Goal: Navigation & Orientation: Find specific page/section

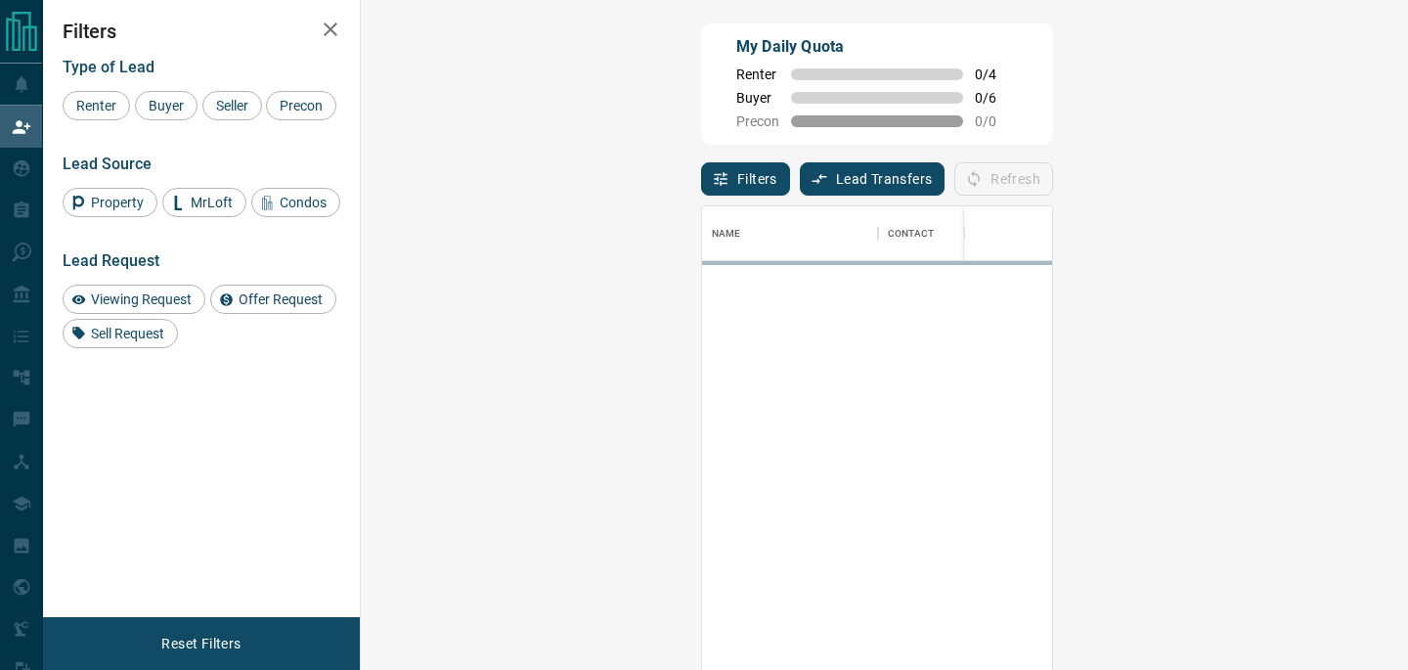
scroll to position [504, 1005]
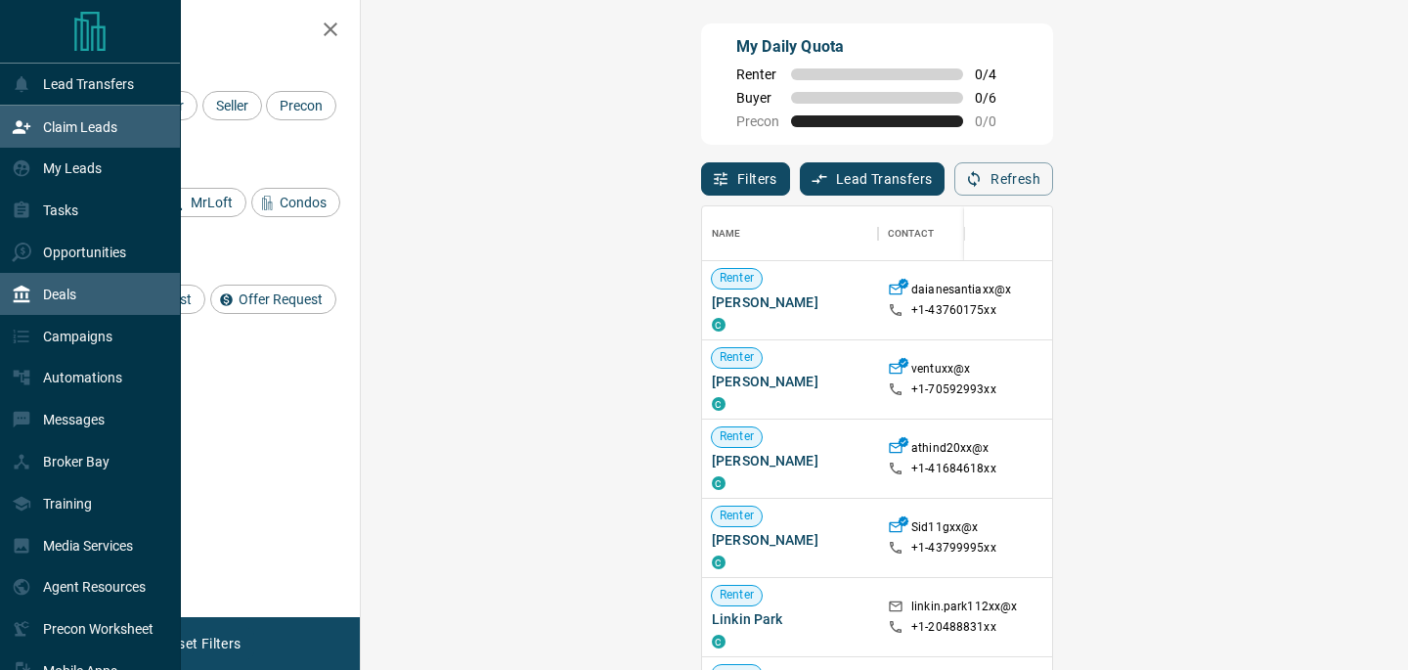
click at [63, 308] on div "Deals" at bounding box center [44, 294] width 65 height 32
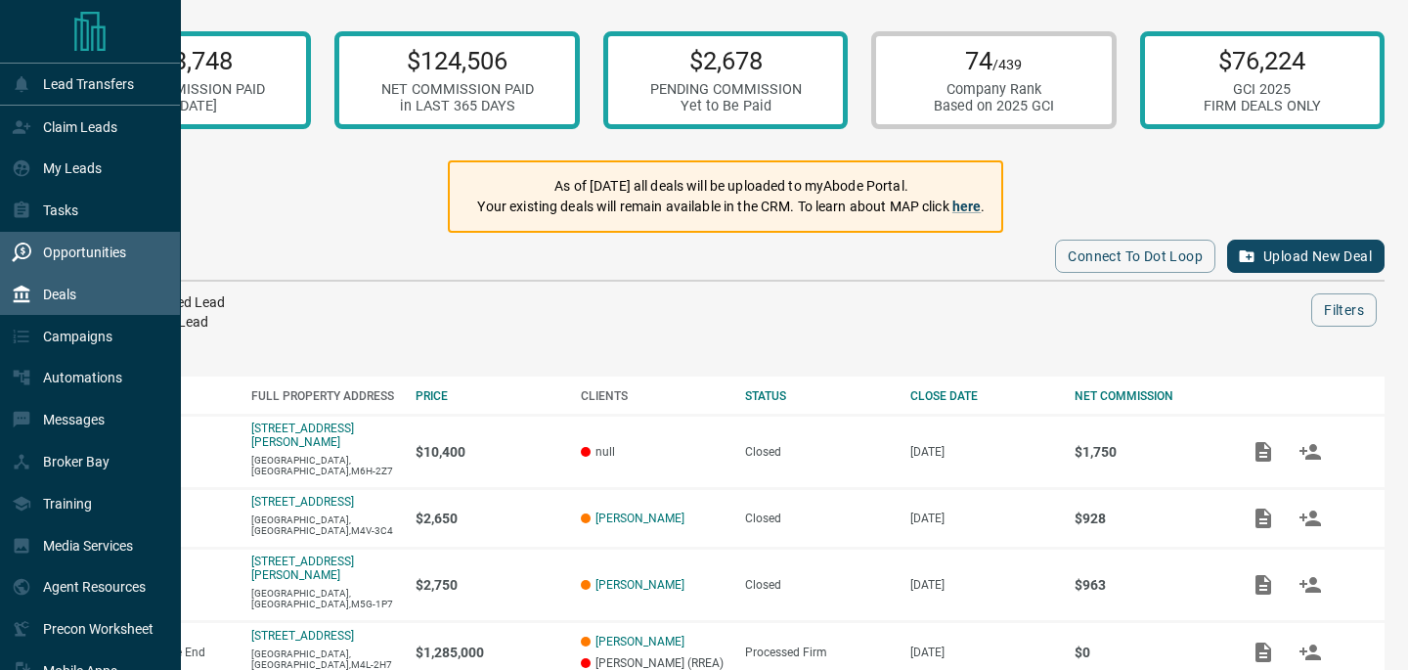
click at [110, 252] on p "Opportunities" at bounding box center [84, 252] width 83 height 16
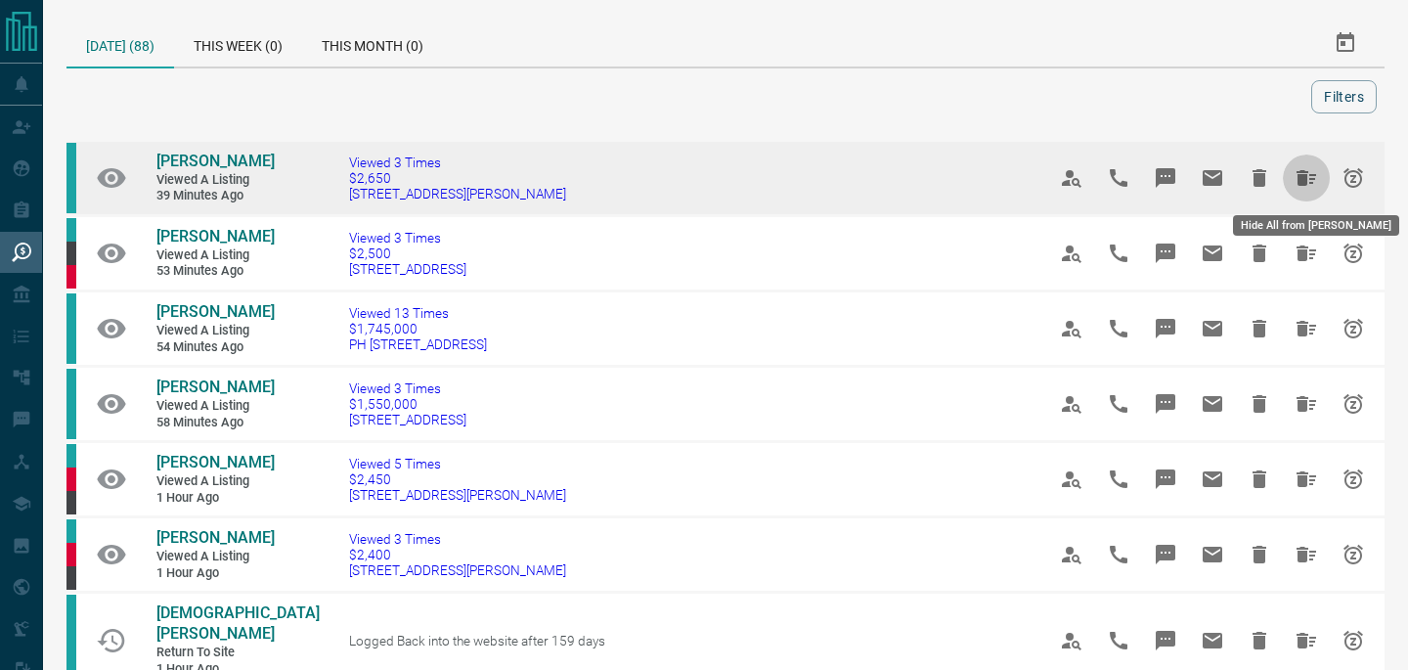
click at [1302, 180] on icon "Hide All from Yulia Maikher" at bounding box center [1306, 178] width 20 height 16
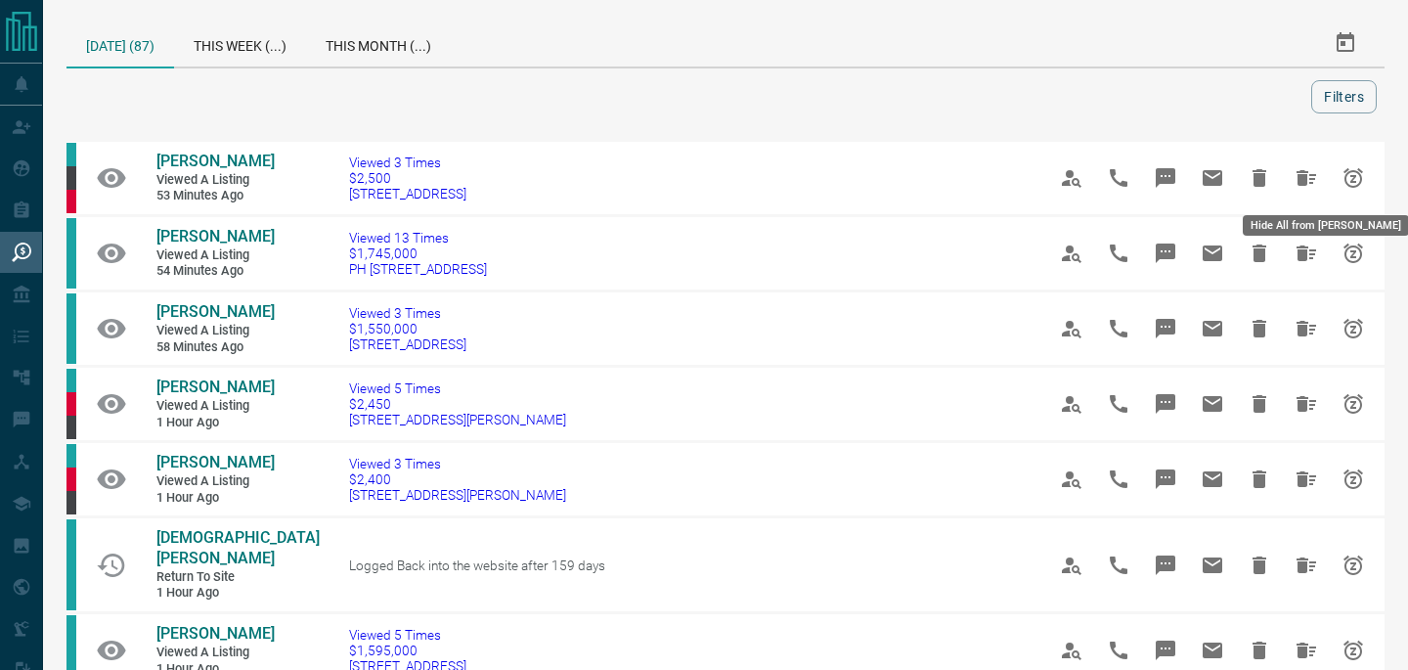
click at [1302, 180] on icon "Hide All from Ryan Kirk" at bounding box center [1306, 178] width 20 height 16
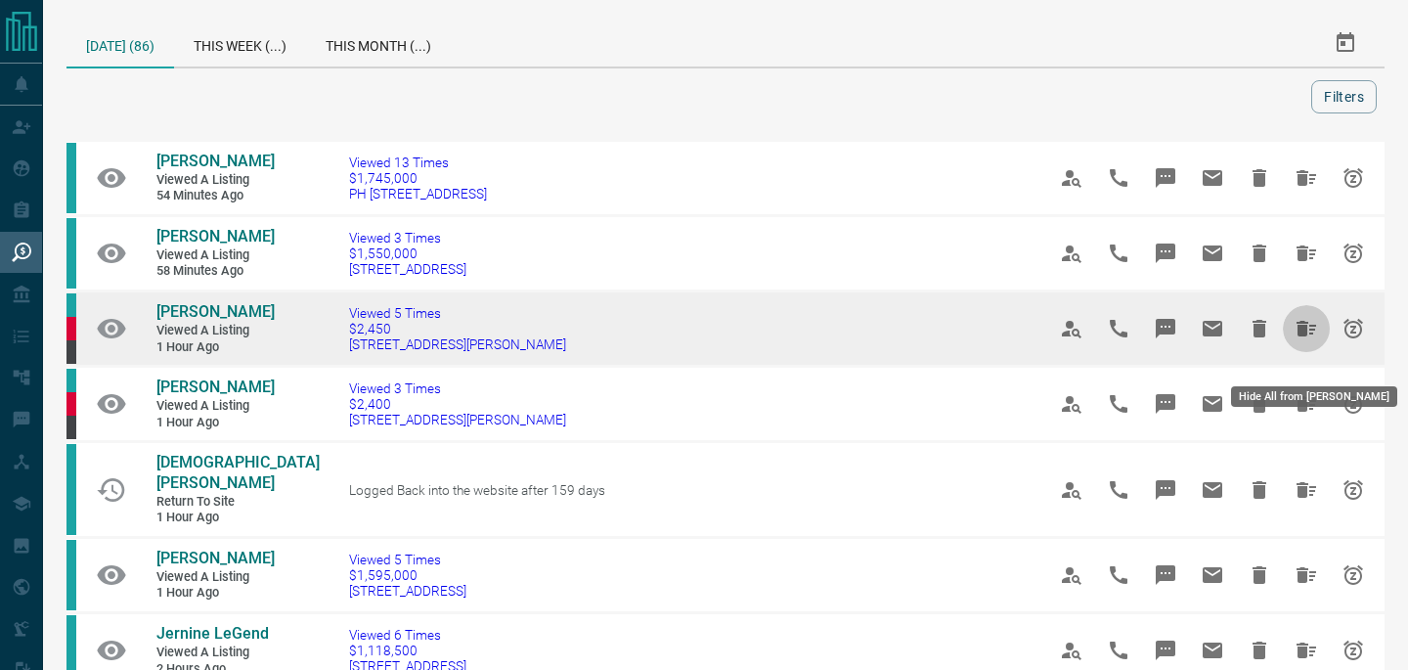
click at [1301, 336] on icon "Hide All from Kate Fedorova" at bounding box center [1306, 329] width 20 height 16
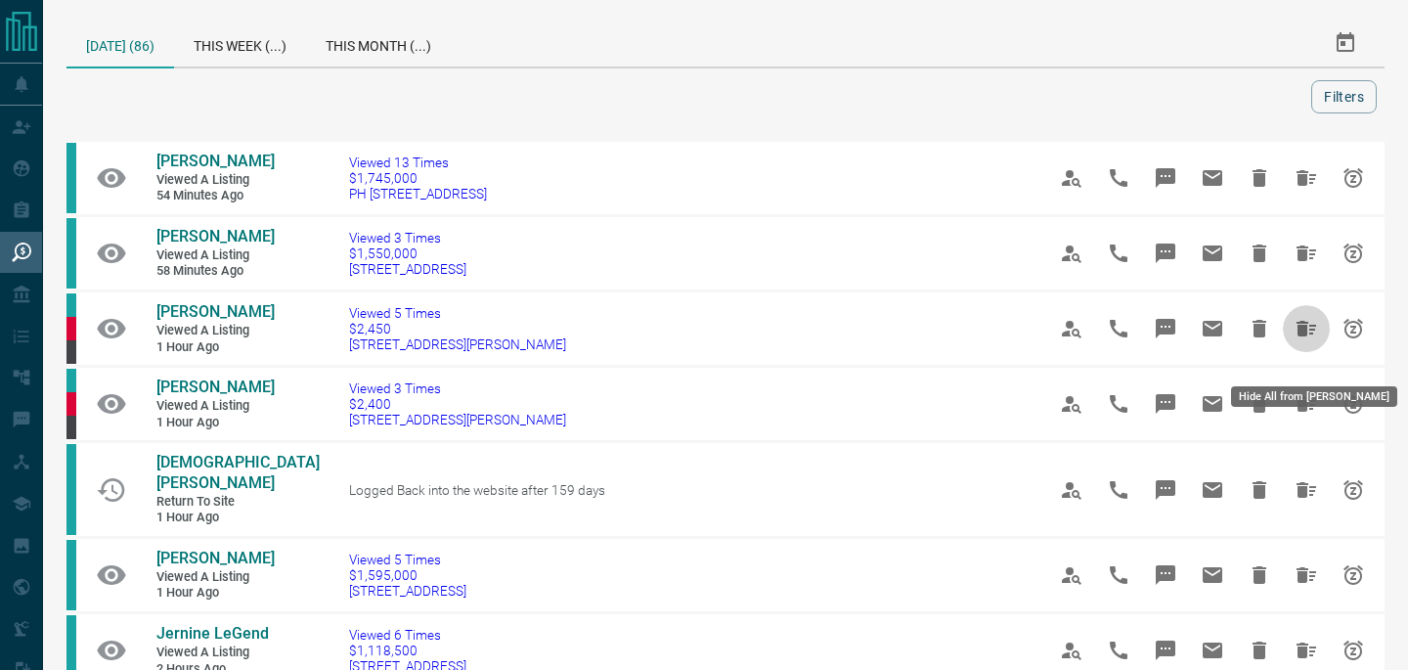
click at [1301, 336] on icon "Hide All from Kate Fedorova" at bounding box center [1306, 329] width 20 height 16
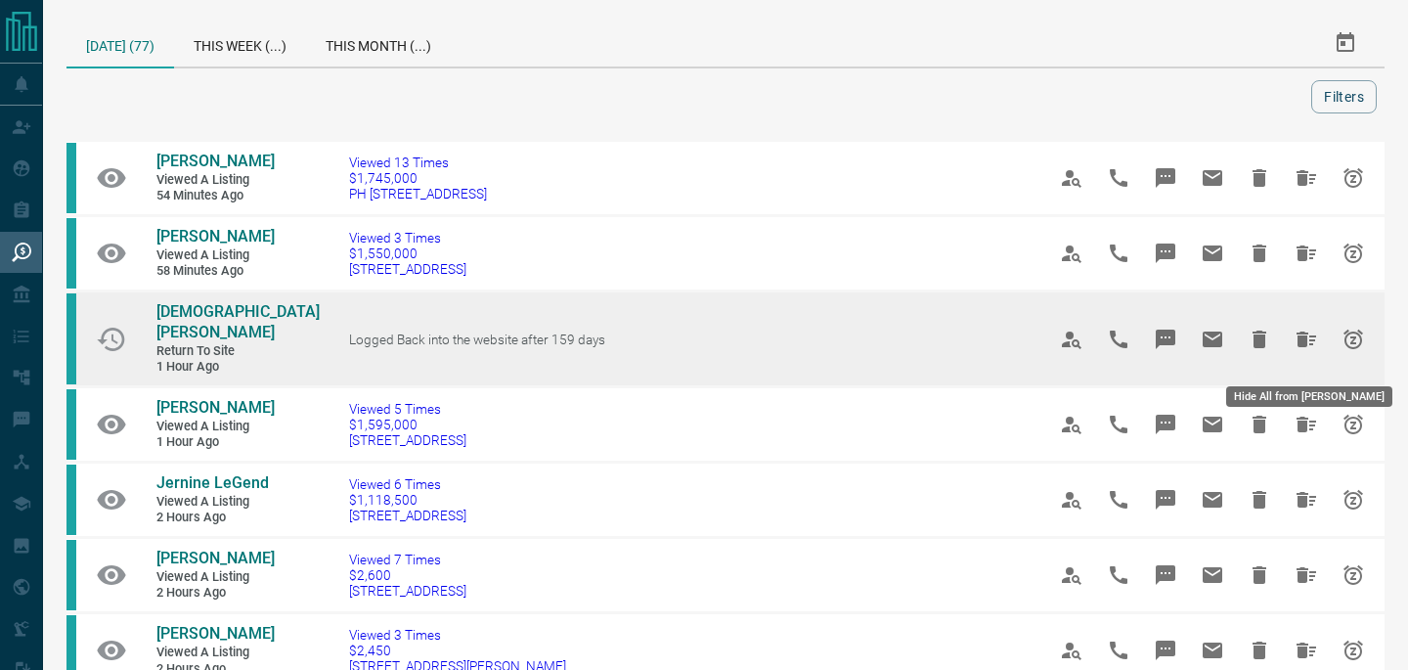
click at [1300, 347] on icon "Hide All from Christian Roldan" at bounding box center [1306, 339] width 20 height 16
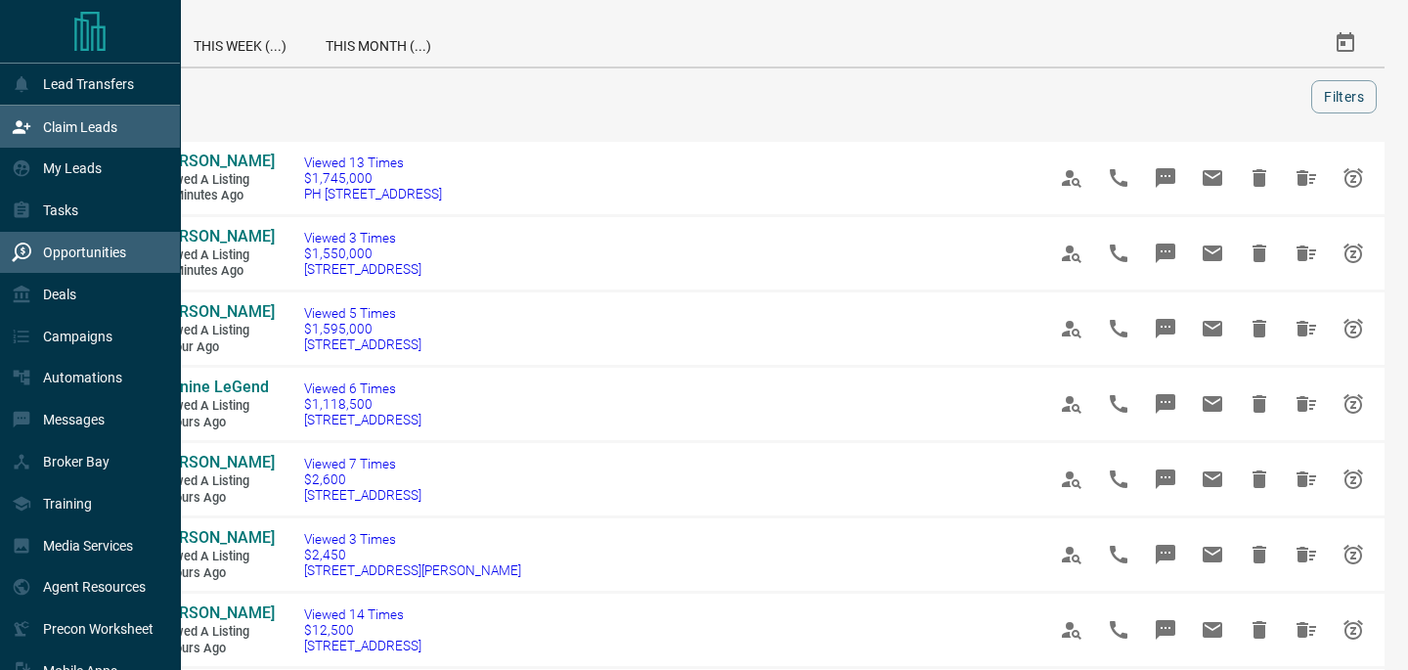
click at [56, 137] on div "Claim Leads" at bounding box center [65, 126] width 106 height 32
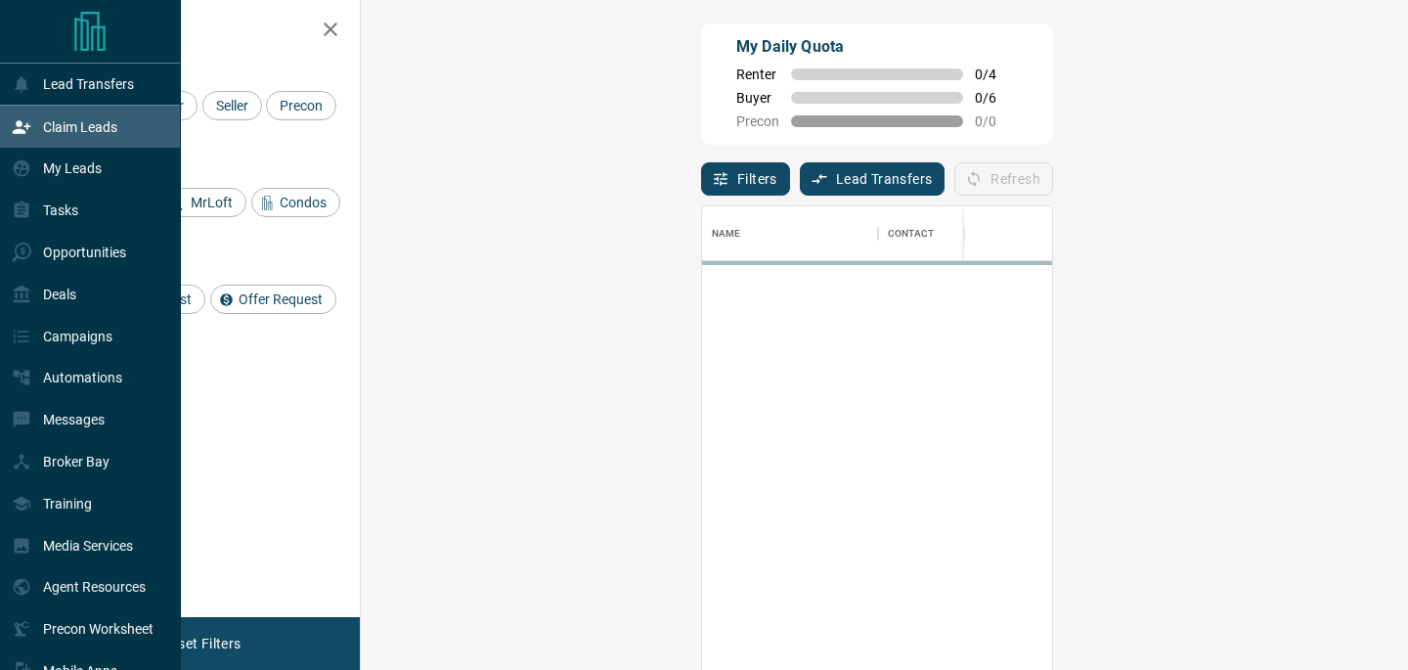
scroll to position [1, 1]
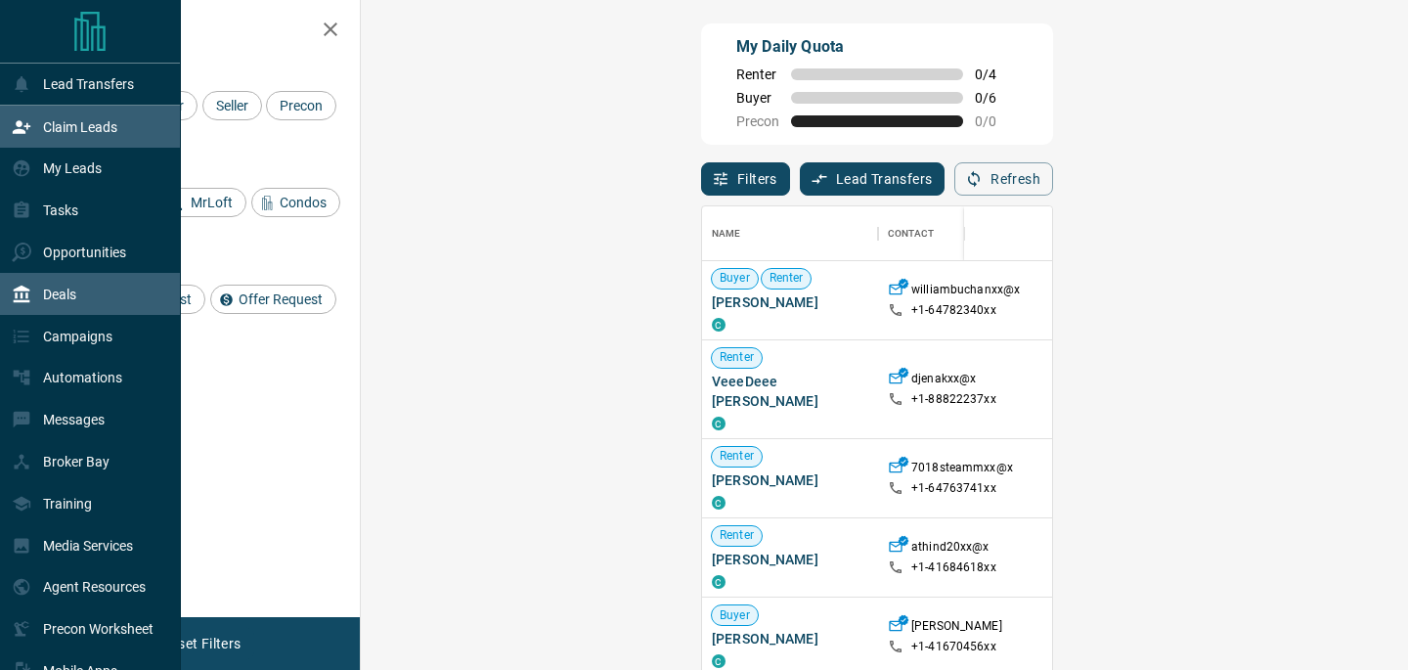
click at [94, 309] on div "Deals" at bounding box center [90, 294] width 181 height 42
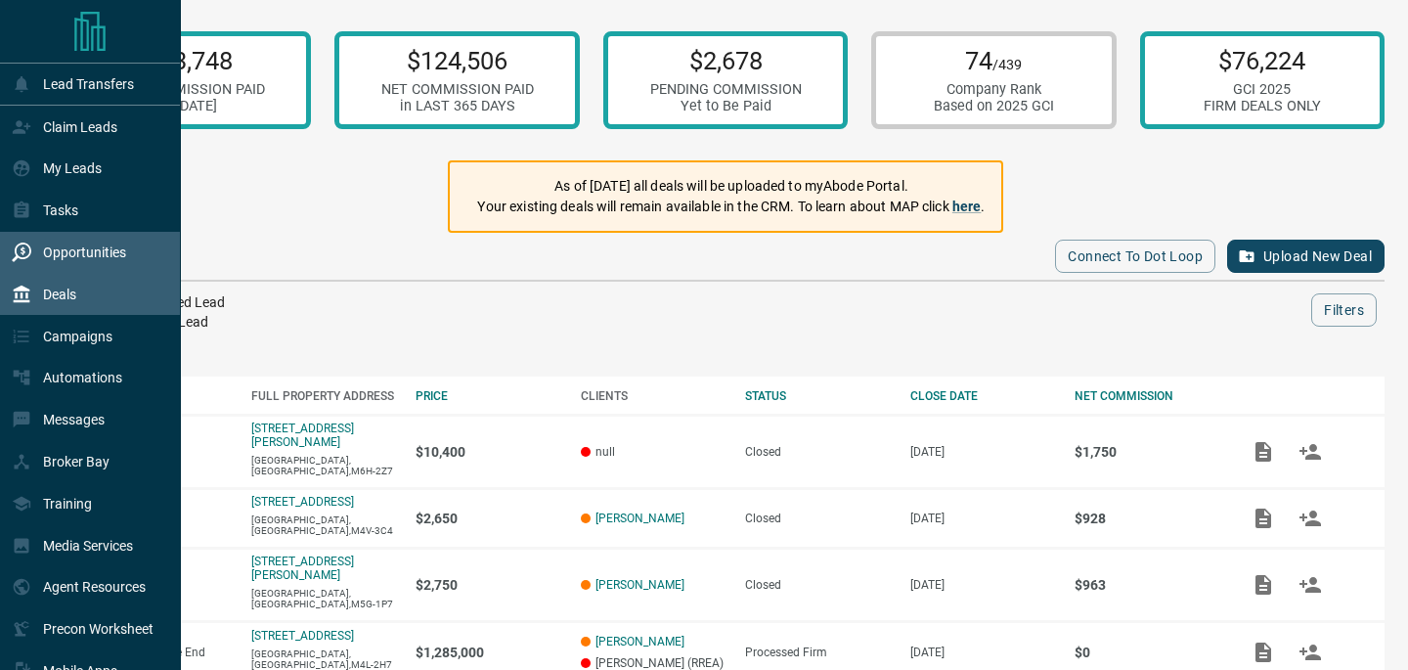
click at [106, 255] on p "Opportunities" at bounding box center [84, 252] width 83 height 16
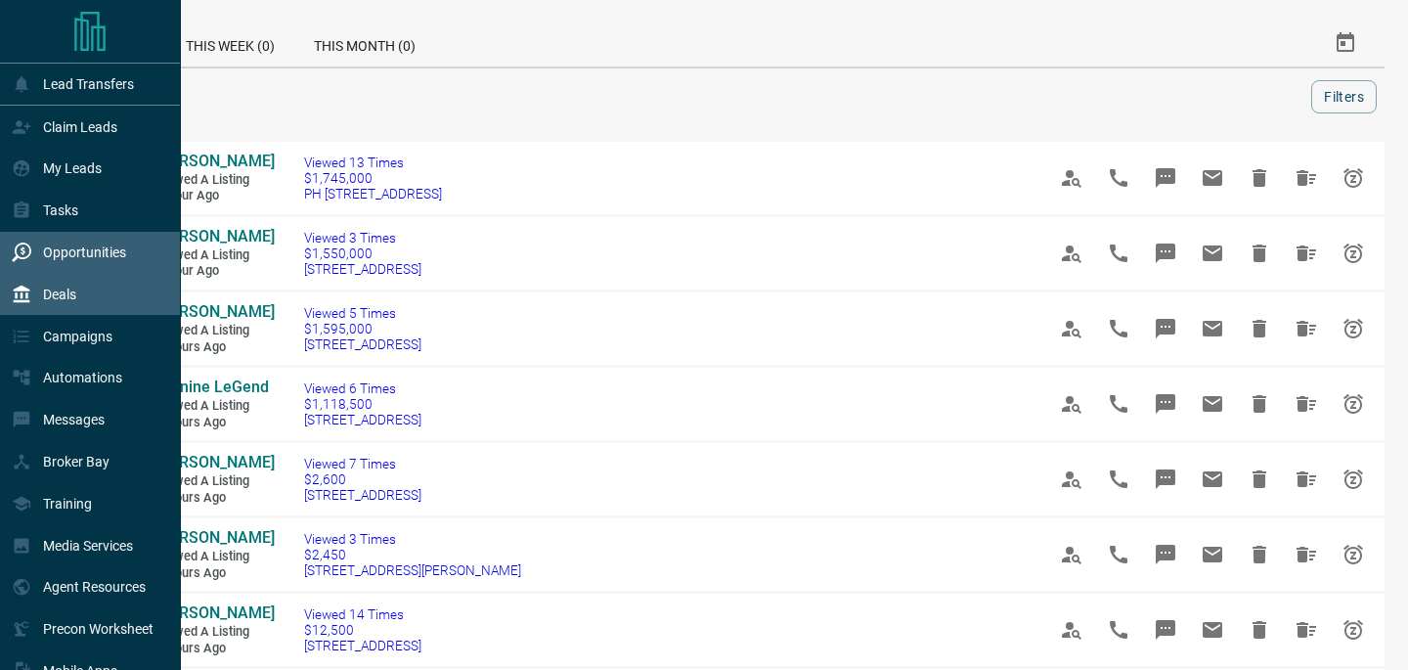
click at [77, 293] on div "Deals" at bounding box center [90, 294] width 181 height 42
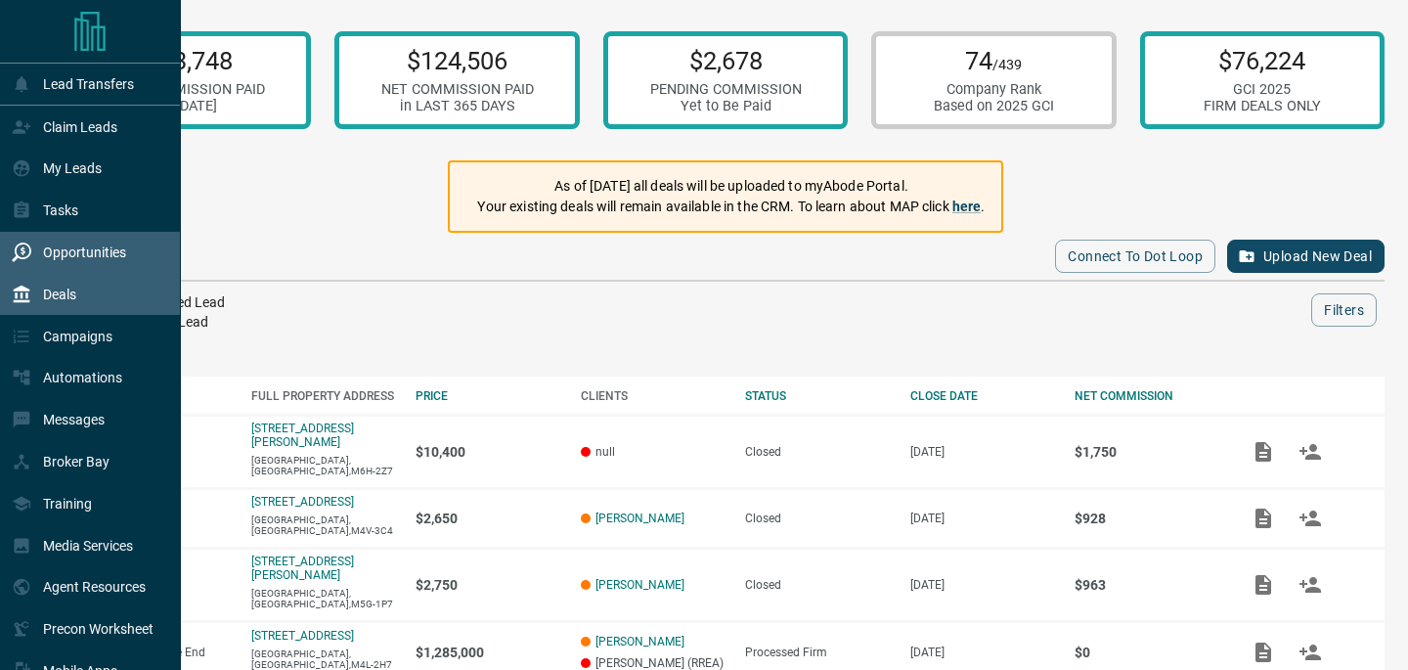
click at [90, 260] on p "Opportunities" at bounding box center [84, 252] width 83 height 16
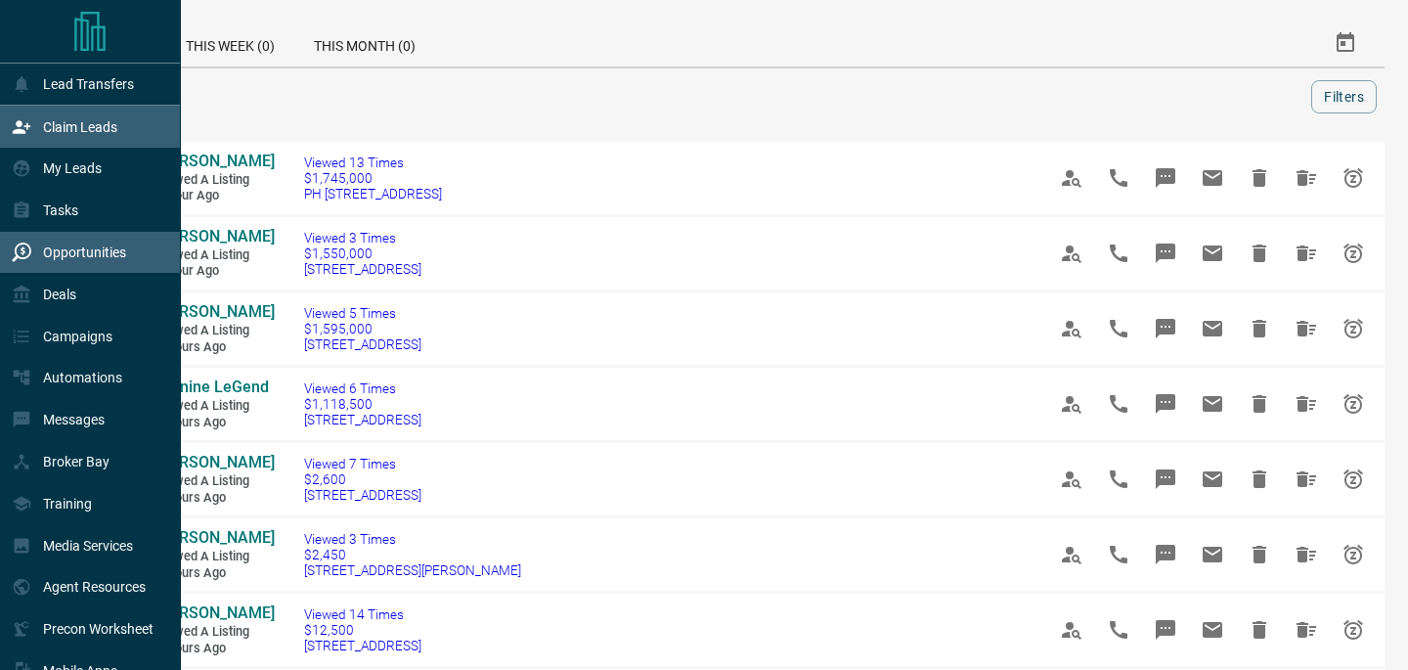
click at [81, 123] on p "Claim Leads" at bounding box center [80, 127] width 74 height 16
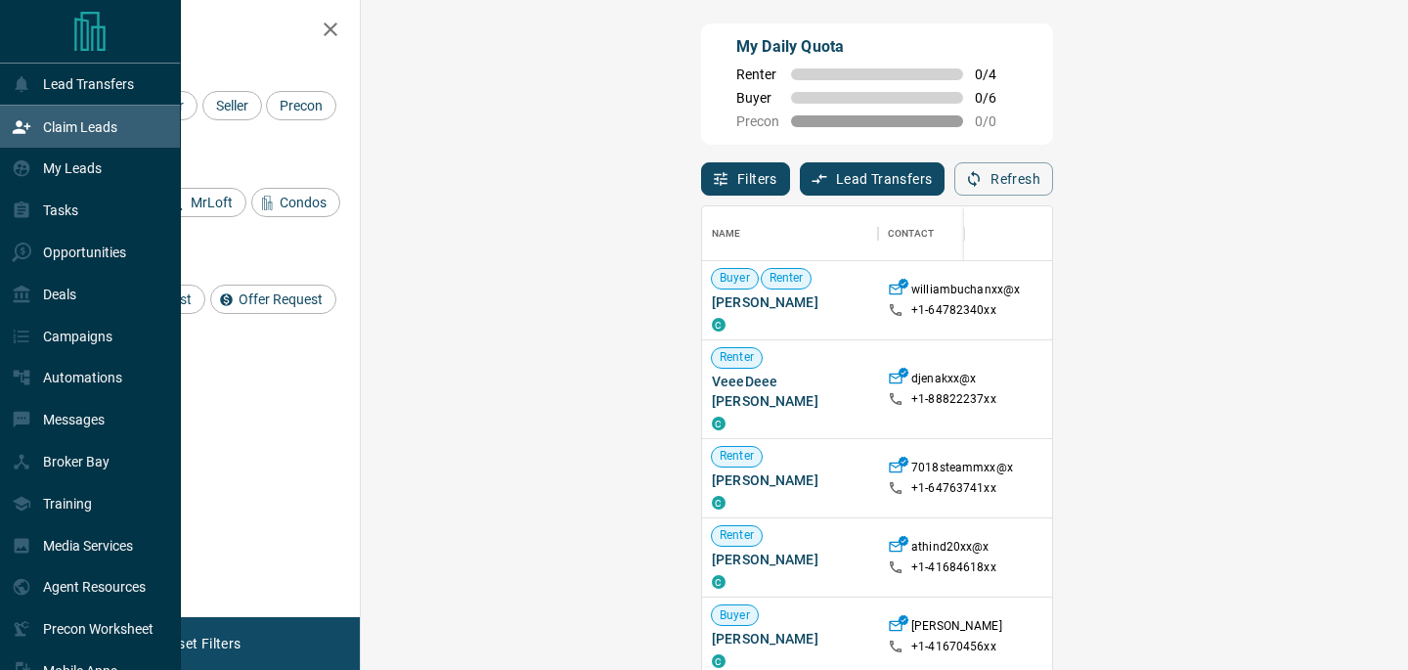
scroll to position [504, 1005]
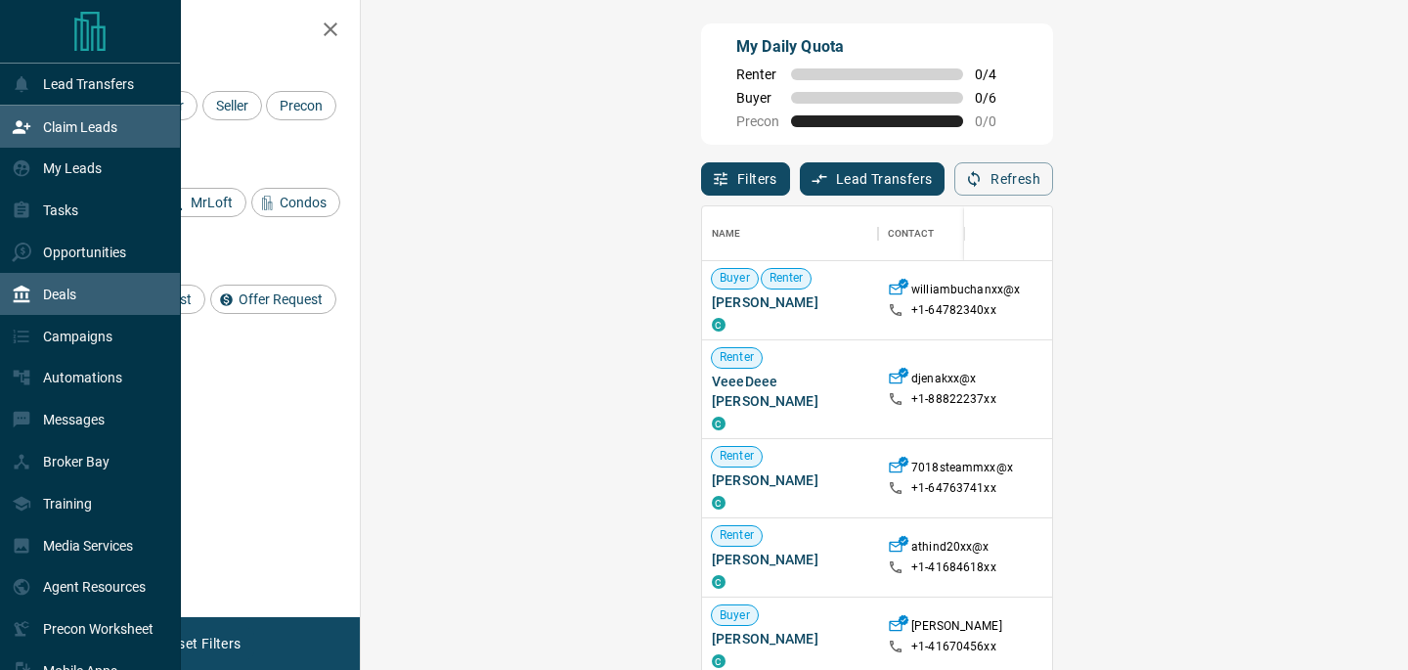
click at [62, 309] on div "Deals" at bounding box center [44, 294] width 65 height 32
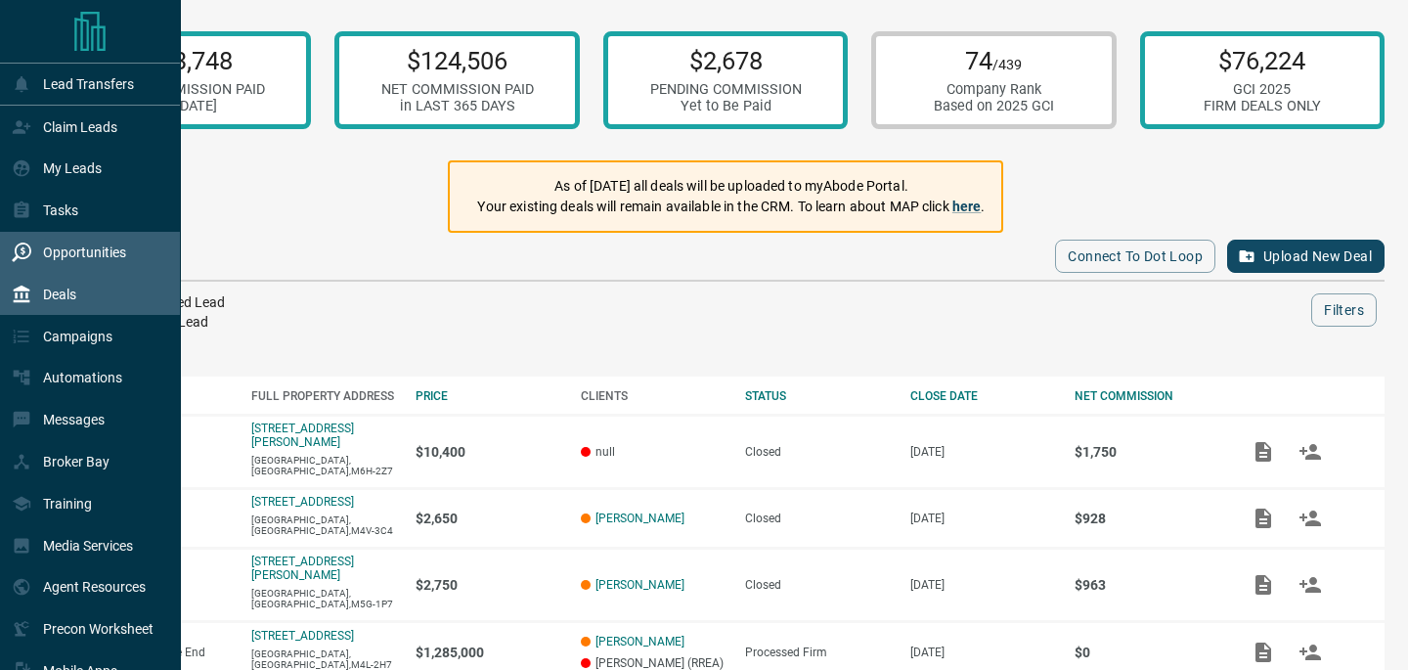
click at [119, 264] on div "Opportunities" at bounding box center [69, 253] width 114 height 32
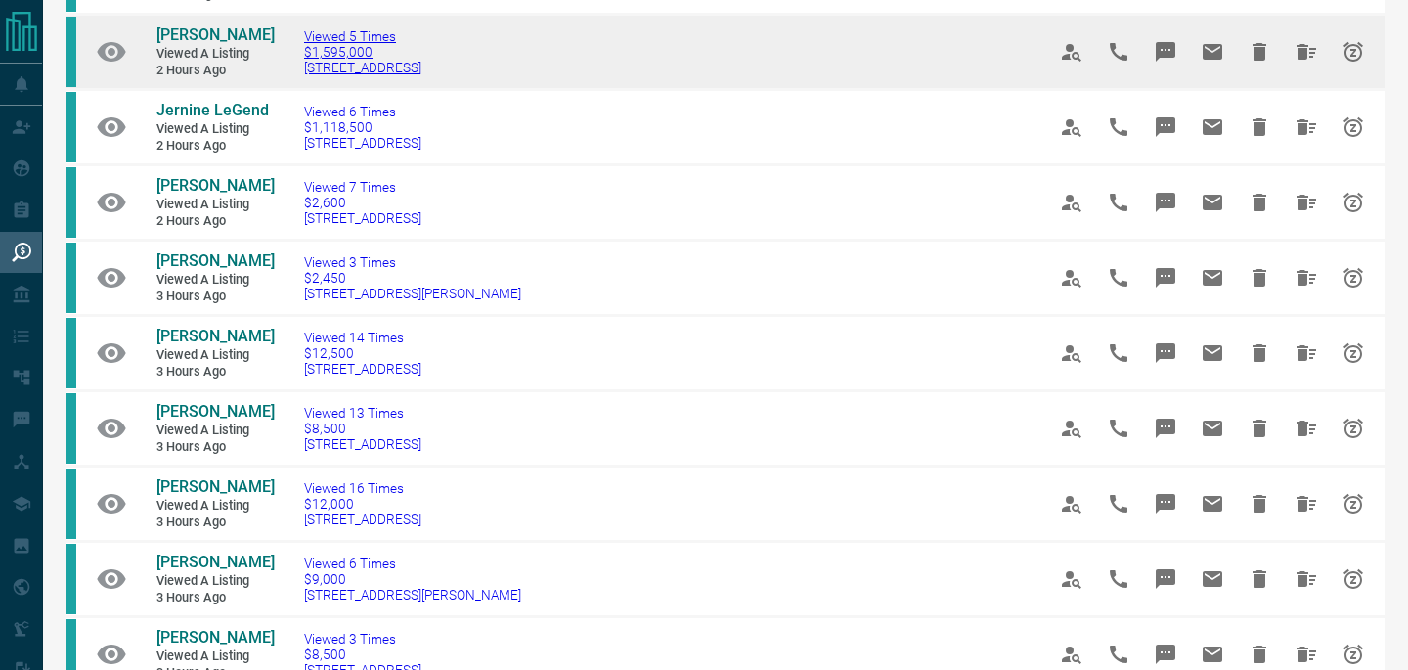
scroll to position [287, 0]
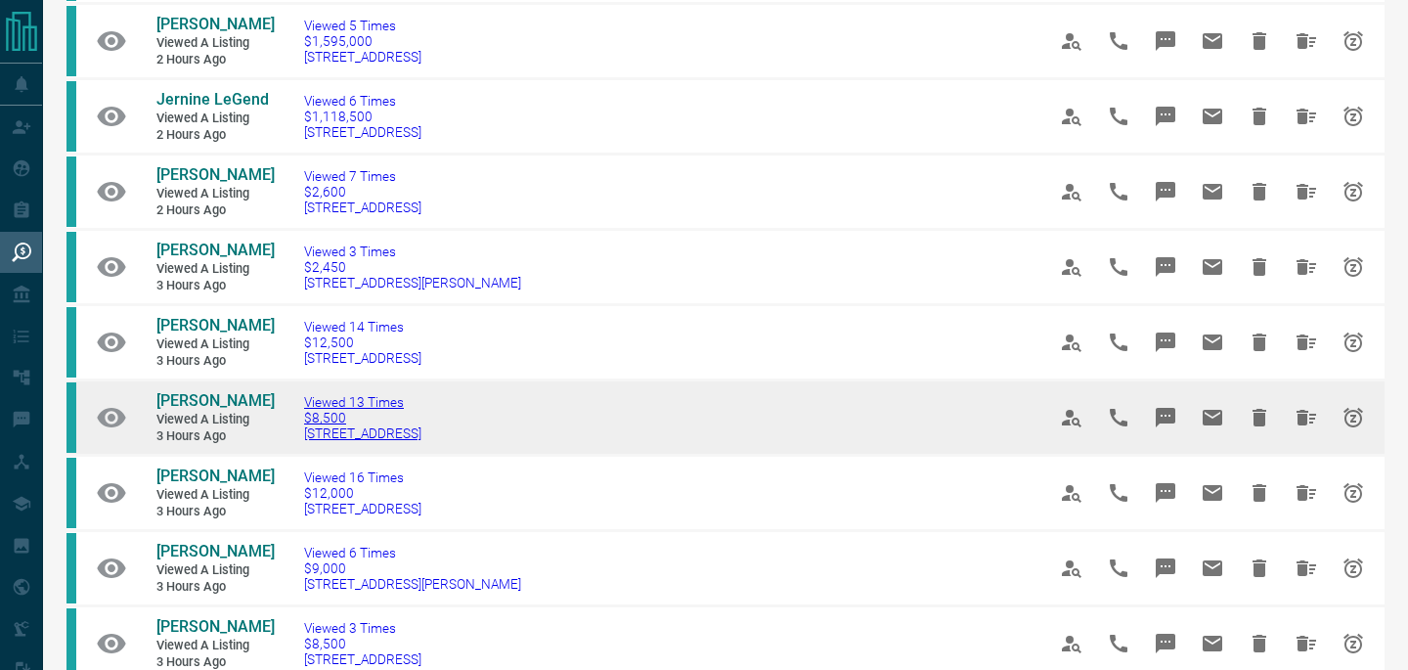
click at [327, 425] on span "$8,500" at bounding box center [362, 418] width 117 height 16
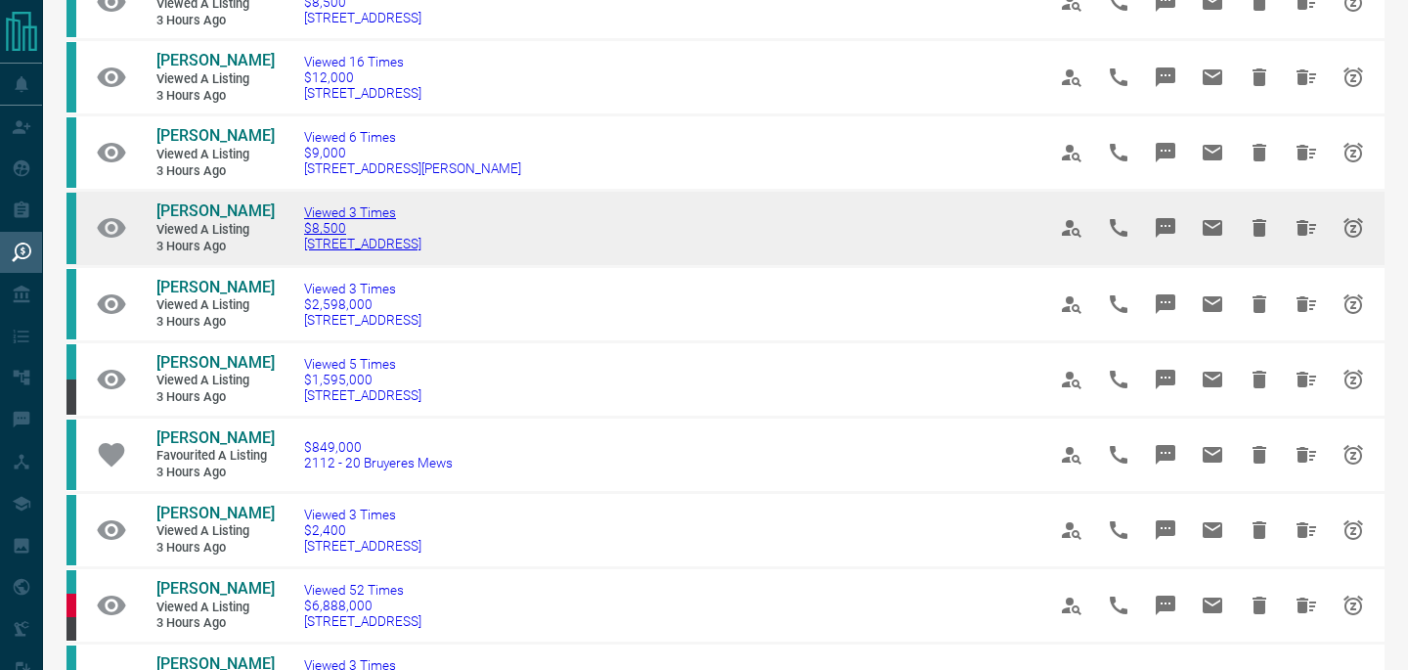
scroll to position [708, 0]
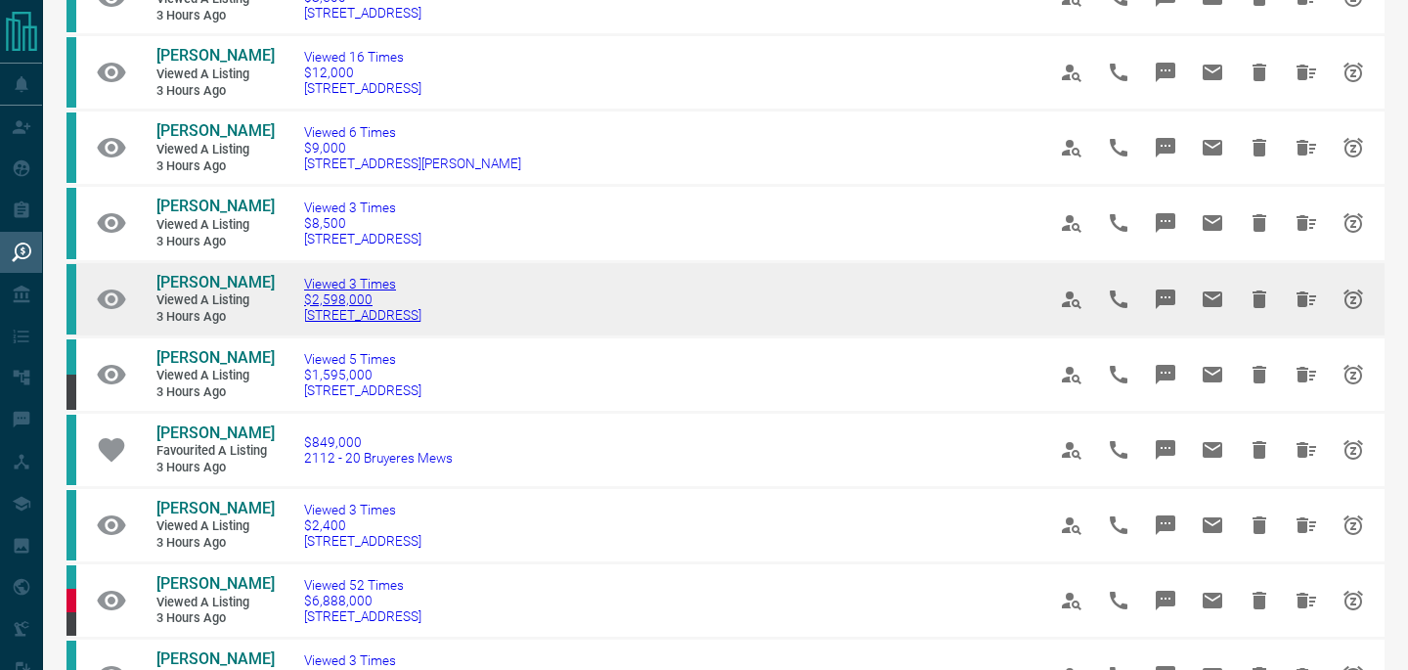
click at [348, 307] on span "$2,598,000" at bounding box center [362, 299] width 117 height 16
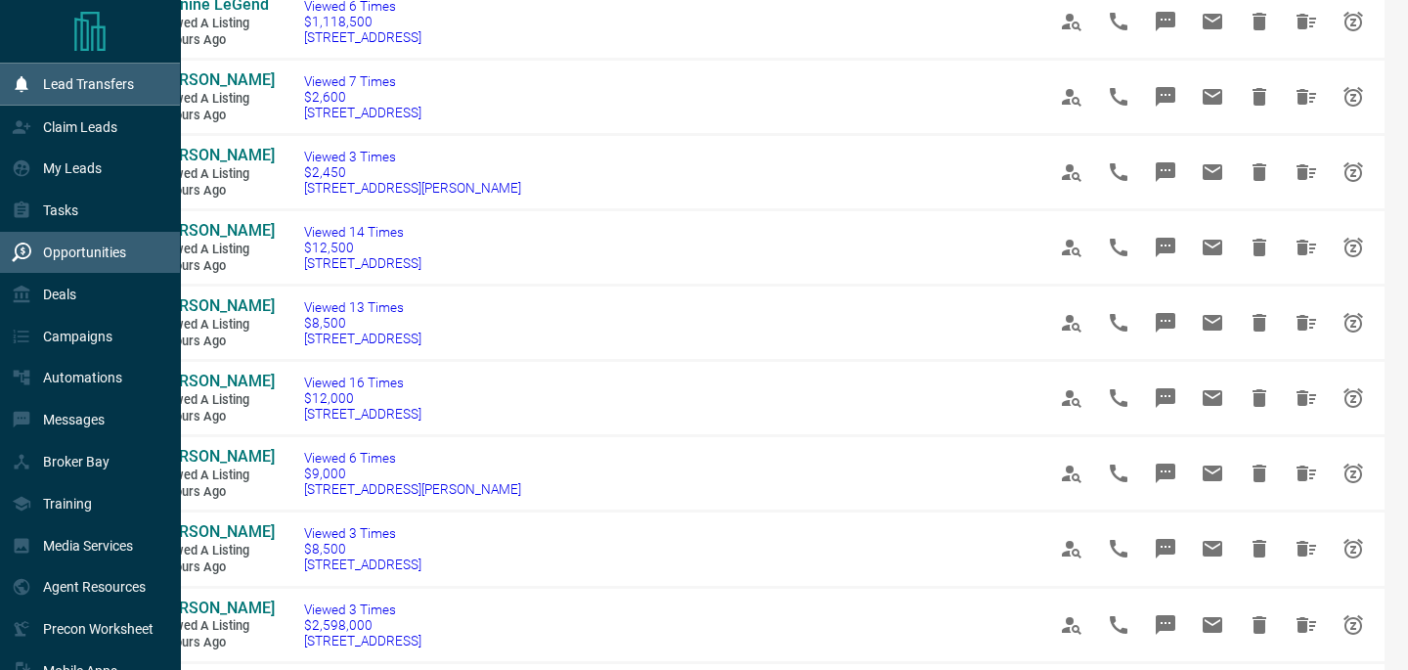
scroll to position [0, 0]
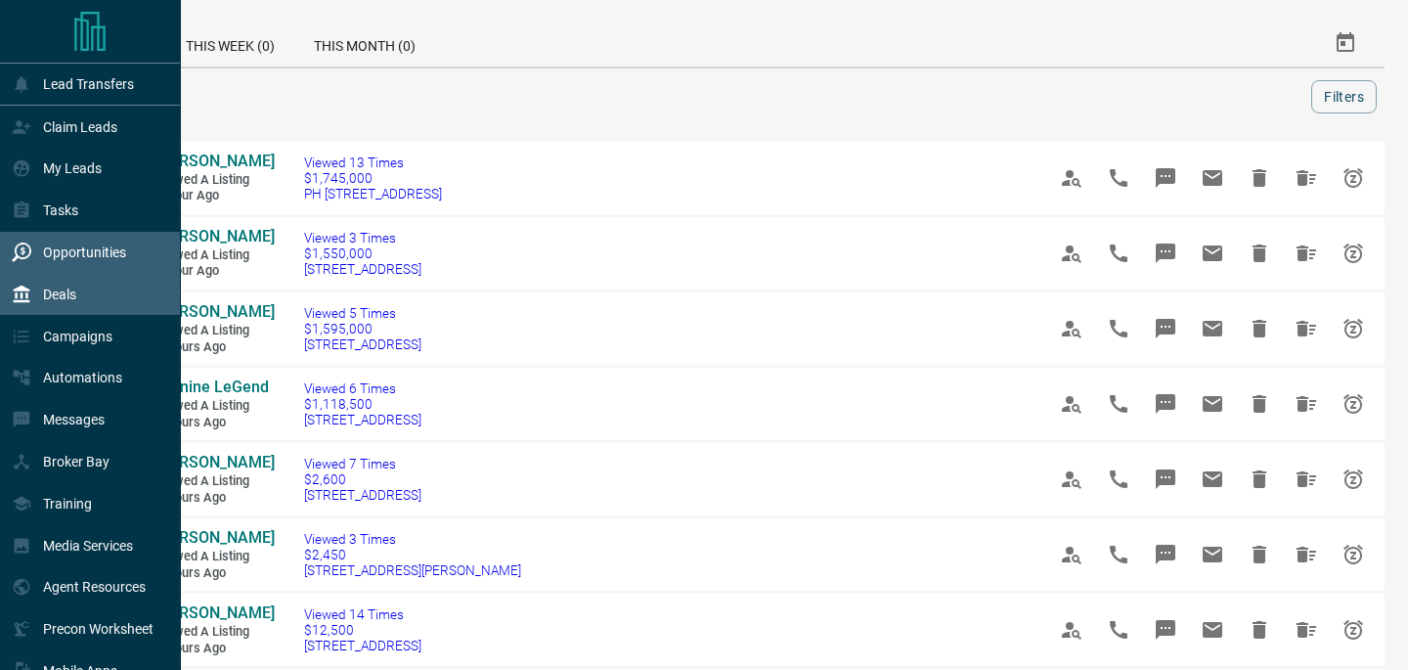
click at [98, 293] on div "Deals" at bounding box center [90, 294] width 181 height 42
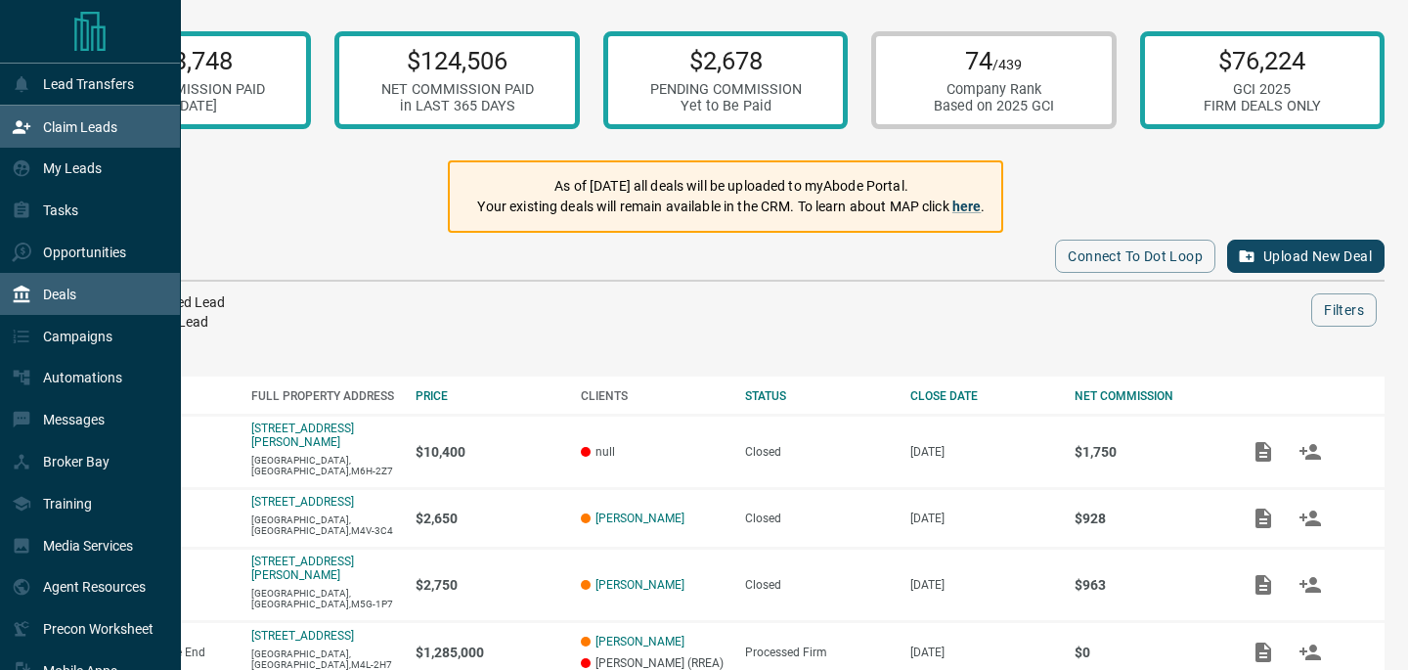
click at [111, 146] on div "Claim Leads" at bounding box center [90, 127] width 181 height 42
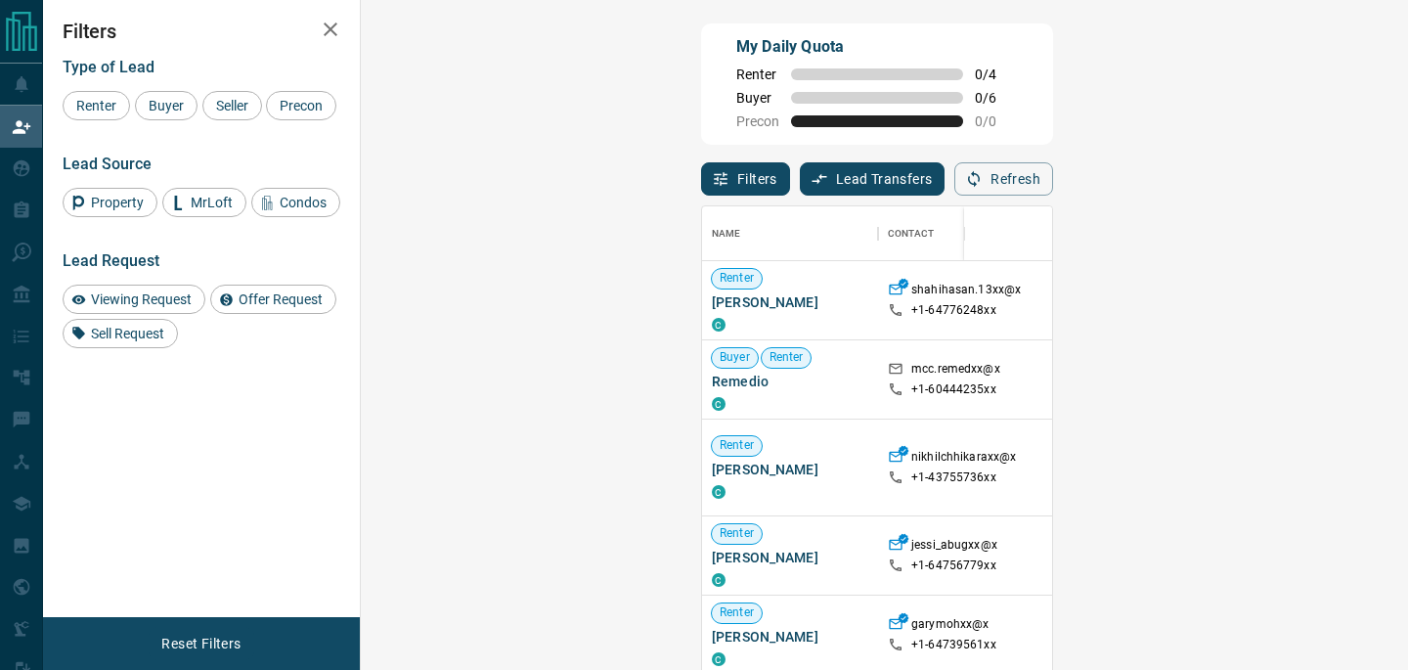
scroll to position [1, 1]
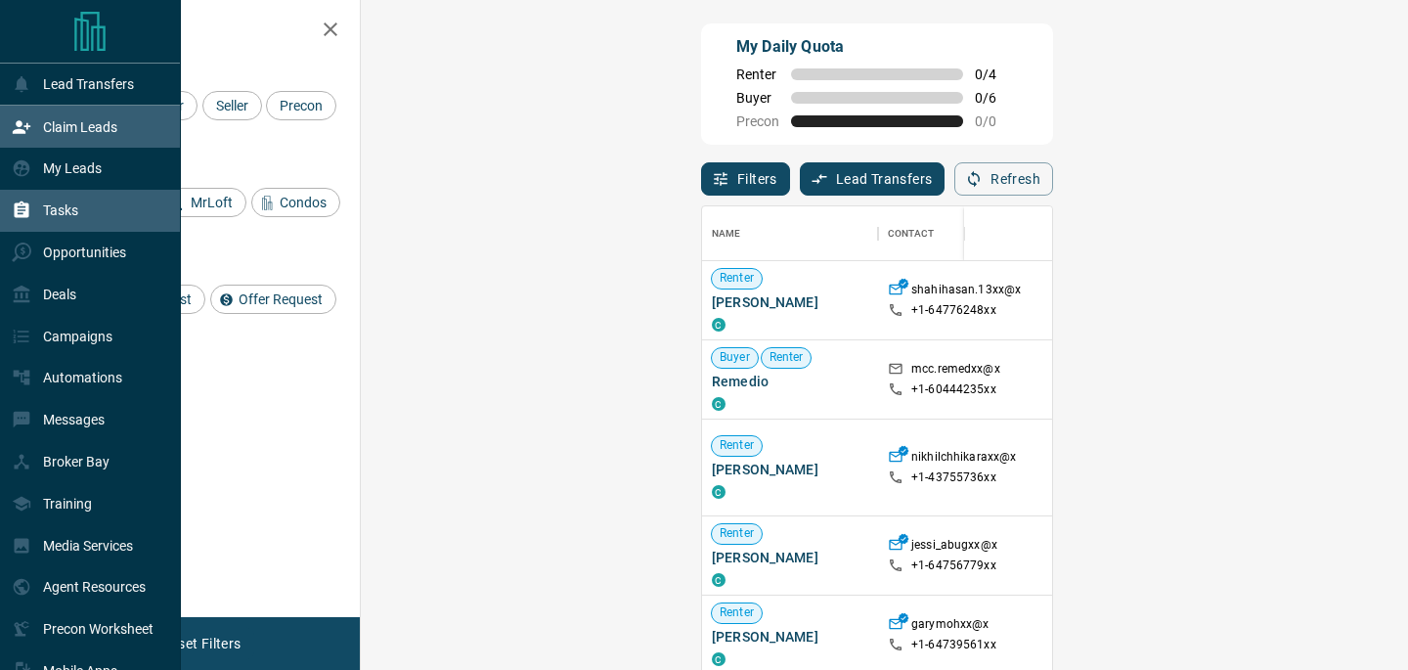
click at [73, 209] on p "Tasks" at bounding box center [60, 210] width 35 height 16
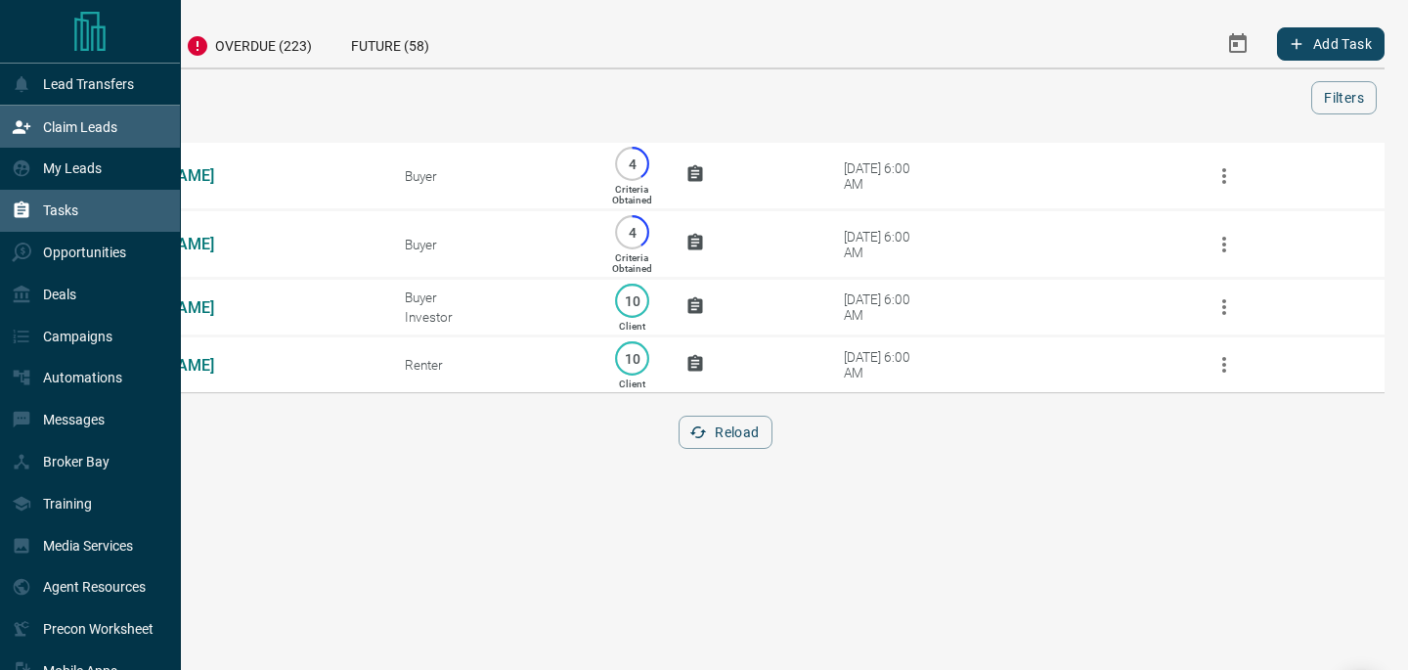
click at [65, 124] on p "Claim Leads" at bounding box center [80, 127] width 74 height 16
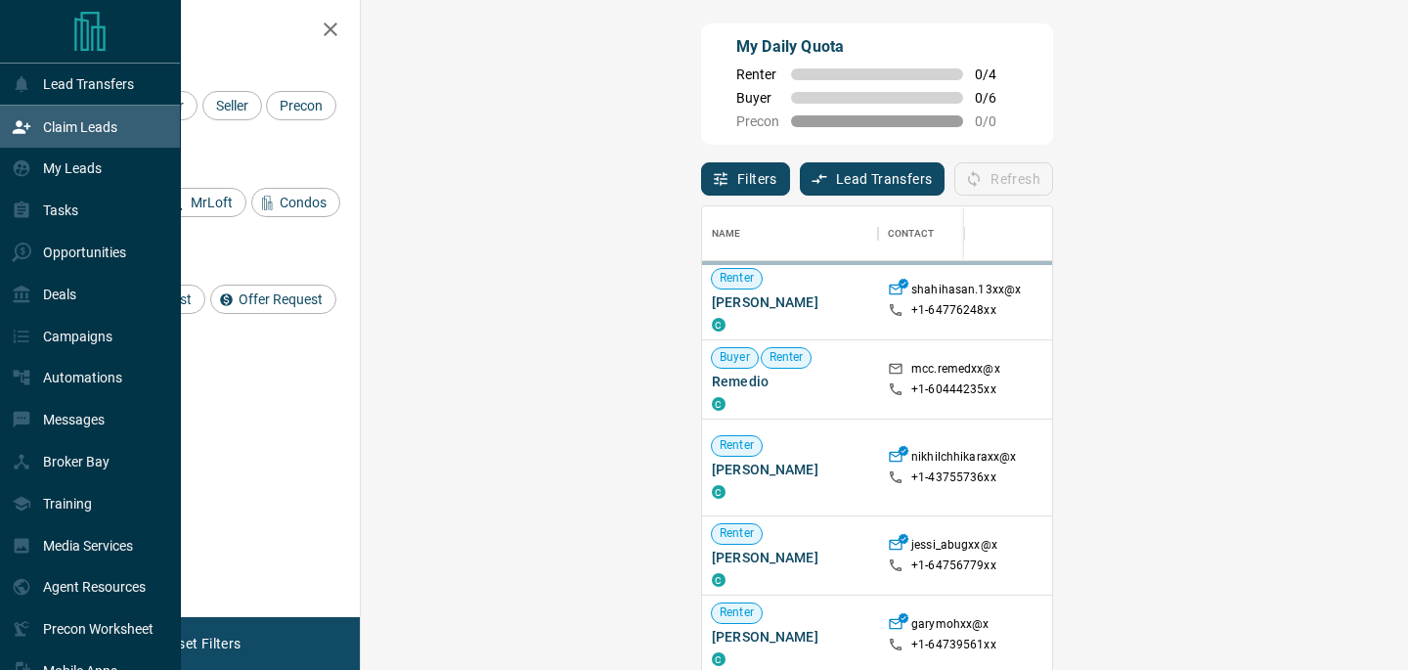
scroll to position [504, 1005]
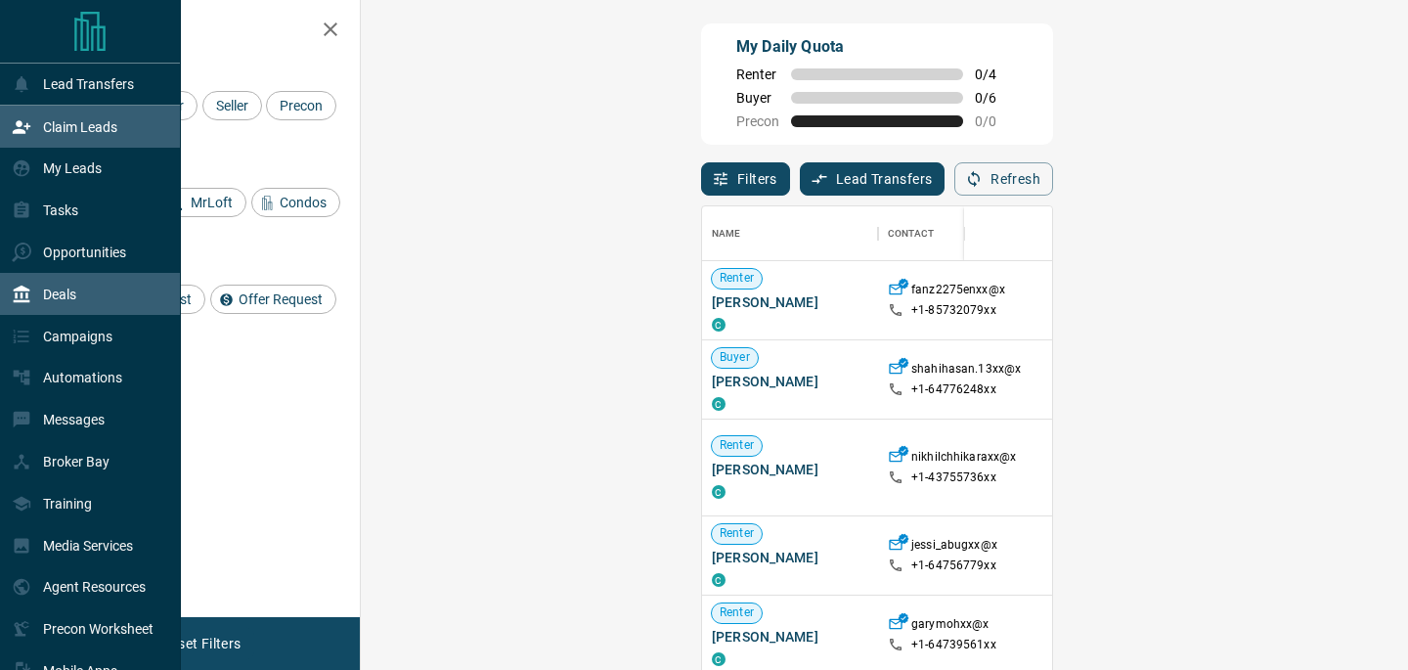
click at [63, 301] on p "Deals" at bounding box center [59, 294] width 33 height 16
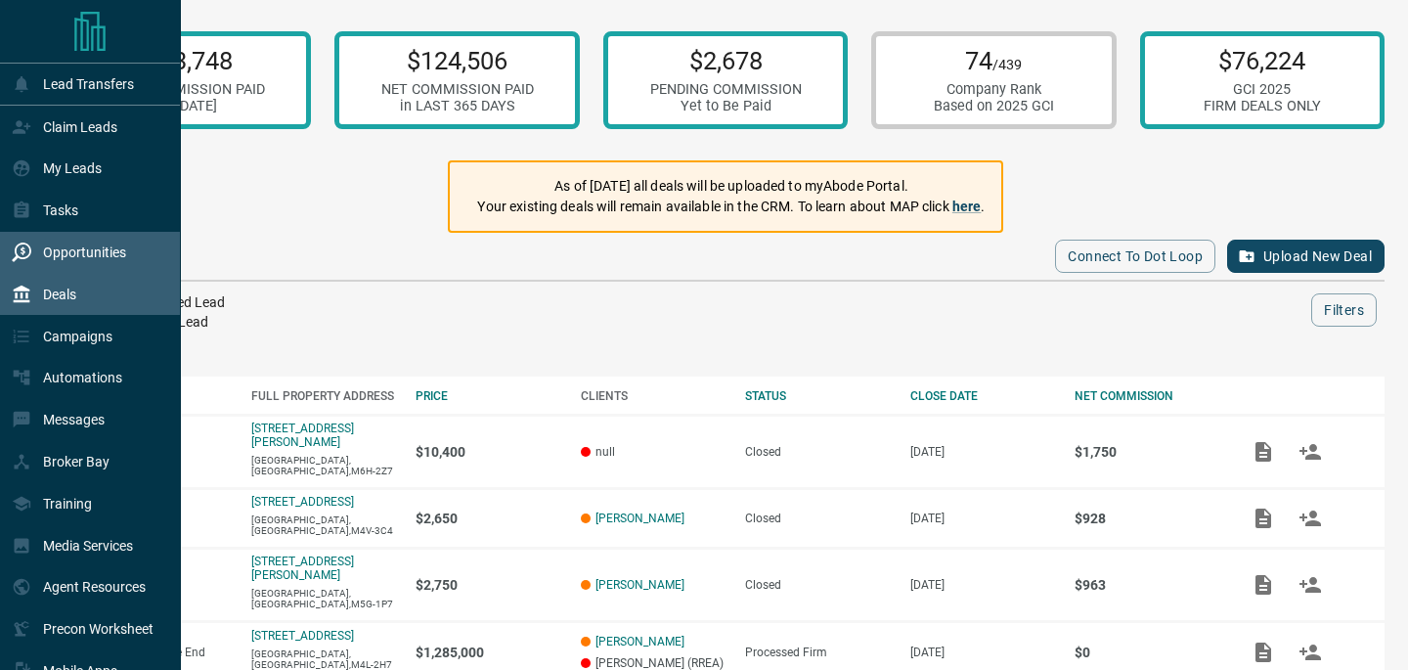
click at [102, 254] on p "Opportunities" at bounding box center [84, 252] width 83 height 16
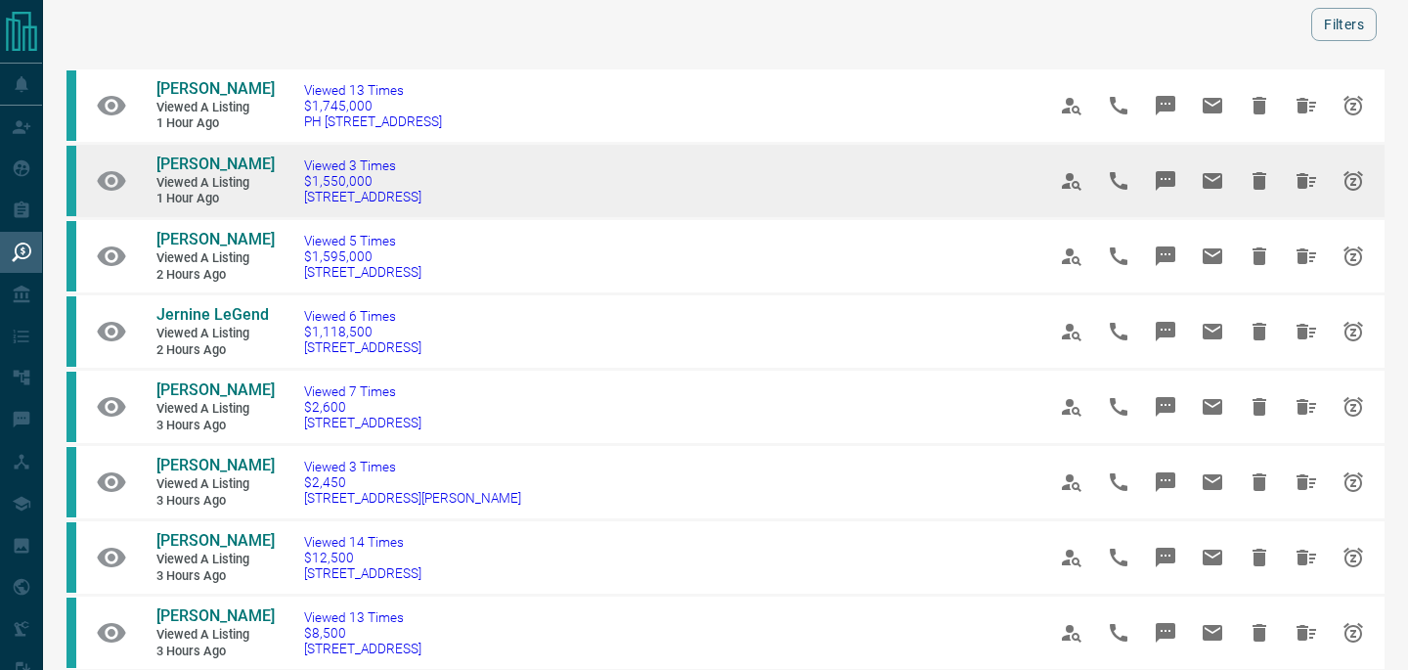
scroll to position [83, 0]
